Goal: Navigation & Orientation: Find specific page/section

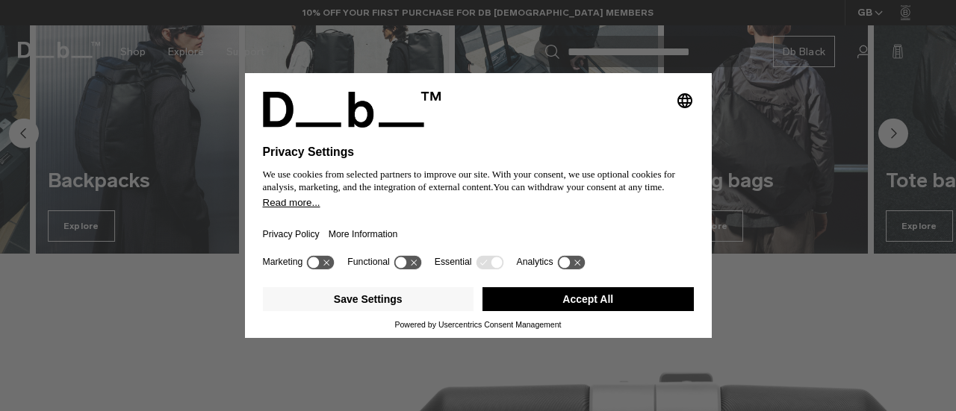
scroll to position [672, 0]
click at [709, 224] on div "Selecting an option will immediately change the language Privacy Settings We us…" at bounding box center [478, 163] width 467 height 178
click at [632, 294] on button "Accept All" at bounding box center [587, 299] width 211 height 24
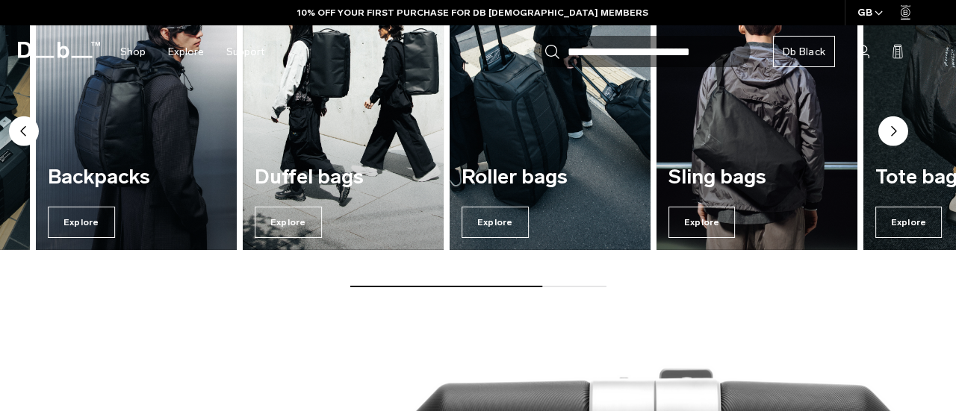
click at [654, 305] on div "Explore our categories Accessories Explore [GEOGRAPHIC_DATA] Explore Backpacks …" at bounding box center [478, 100] width 956 height 469
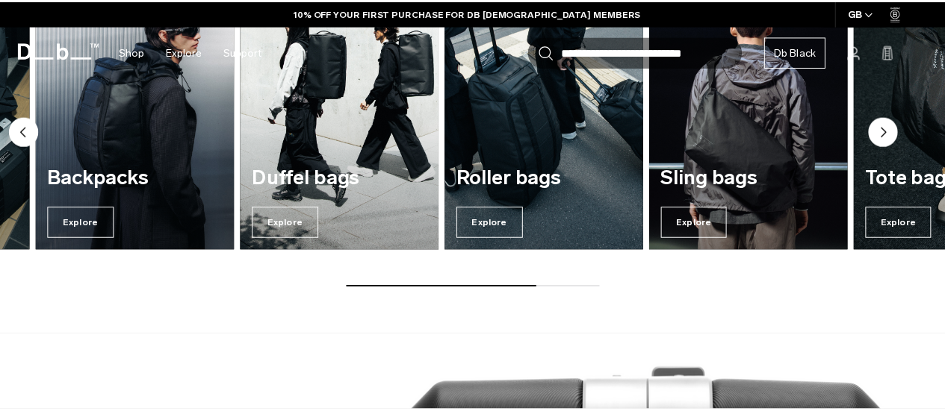
scroll to position [665, 0]
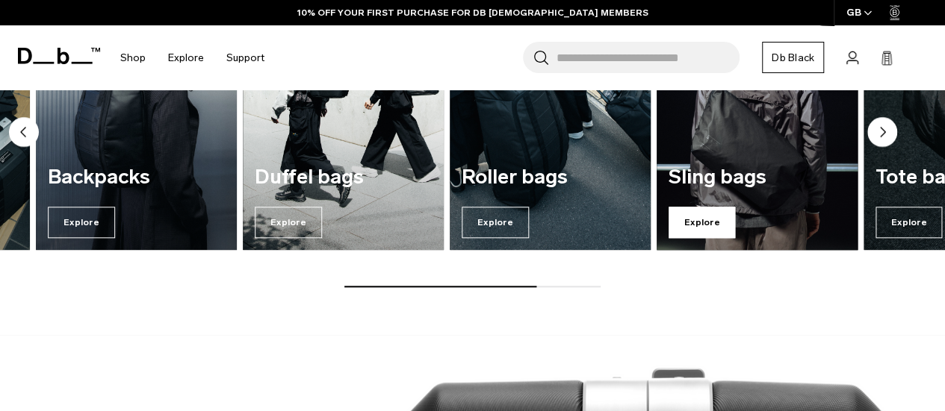
click at [702, 227] on span "Explore" at bounding box center [701, 222] width 67 height 31
